Goal: Information Seeking & Learning: Get advice/opinions

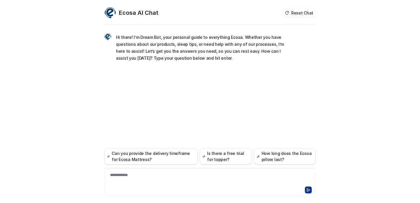
click at [124, 172] on div "**********" at bounding box center [208, 178] width 205 height 13
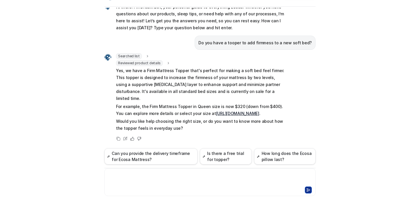
scroll to position [23, 0]
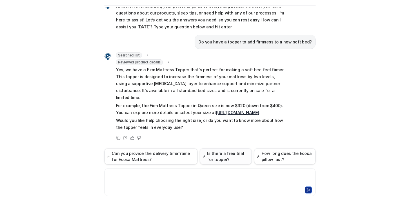
click at [226, 148] on button "Is there a free trial for topper?" at bounding box center [226, 156] width 52 height 16
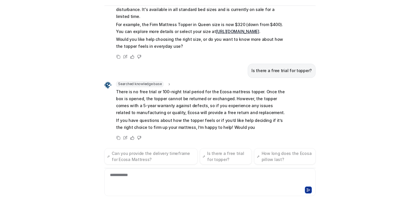
scroll to position [193, 0]
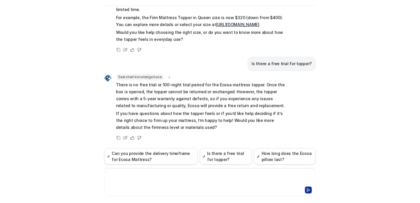
click at [127, 172] on div at bounding box center [208, 178] width 205 height 13
click at [144, 148] on button "Can you provide the delivery timeframe for Ecosa Mattress?" at bounding box center [150, 156] width 93 height 16
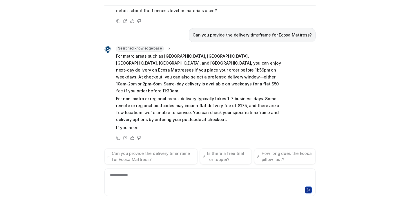
scroll to position [339, 0]
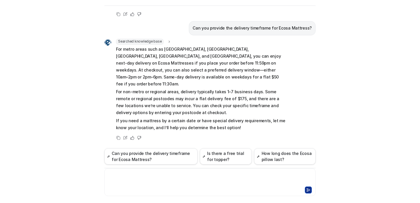
click at [134, 172] on div at bounding box center [208, 178] width 205 height 13
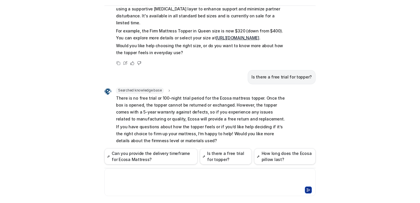
scroll to position [88, 0]
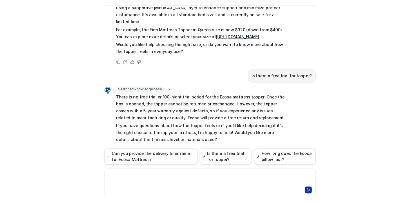
click at [216, 39] on link "[URL][DOMAIN_NAME]" at bounding box center [237, 36] width 43 height 5
